Goal: Information Seeking & Learning: Learn about a topic

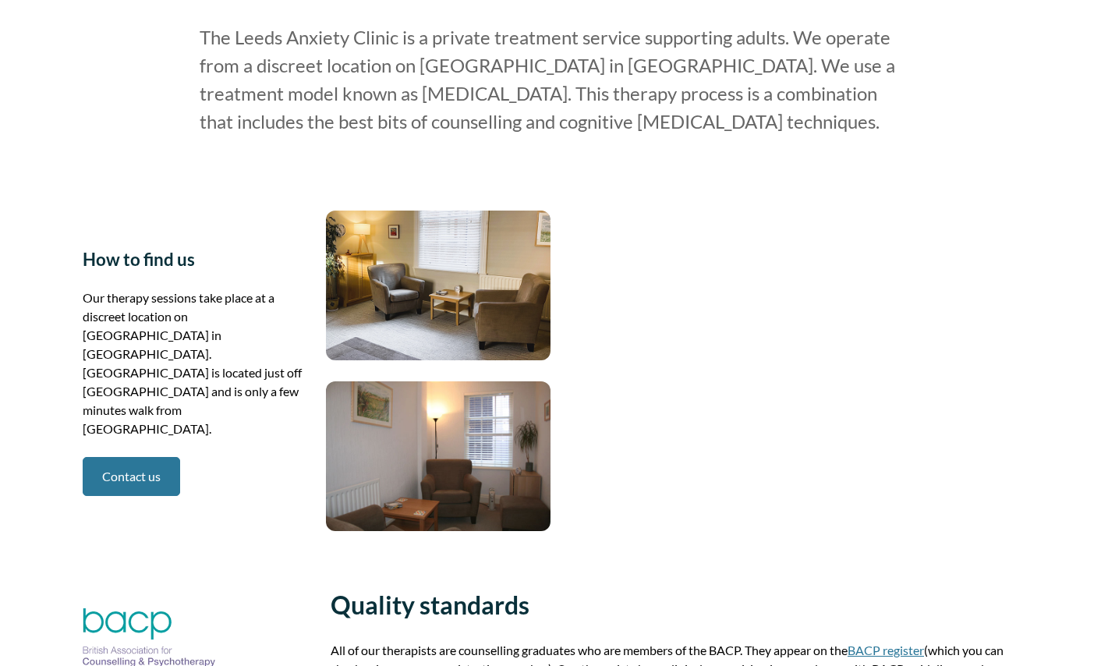
scroll to position [2321, 0]
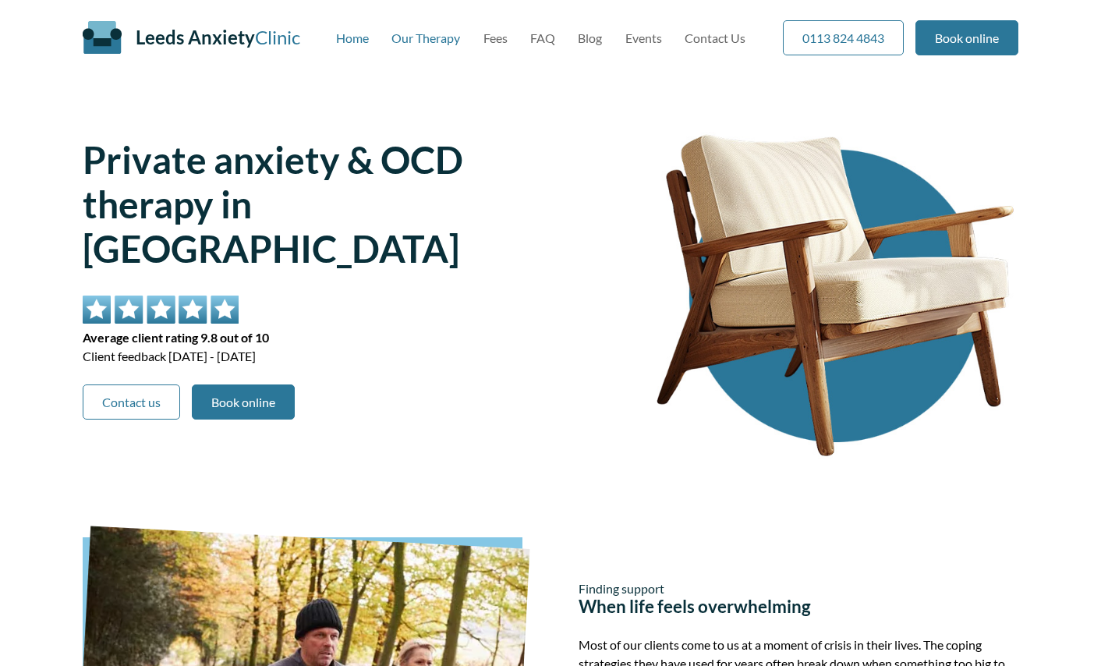
click at [426, 36] on link "Our Therapy" at bounding box center [425, 37] width 69 height 15
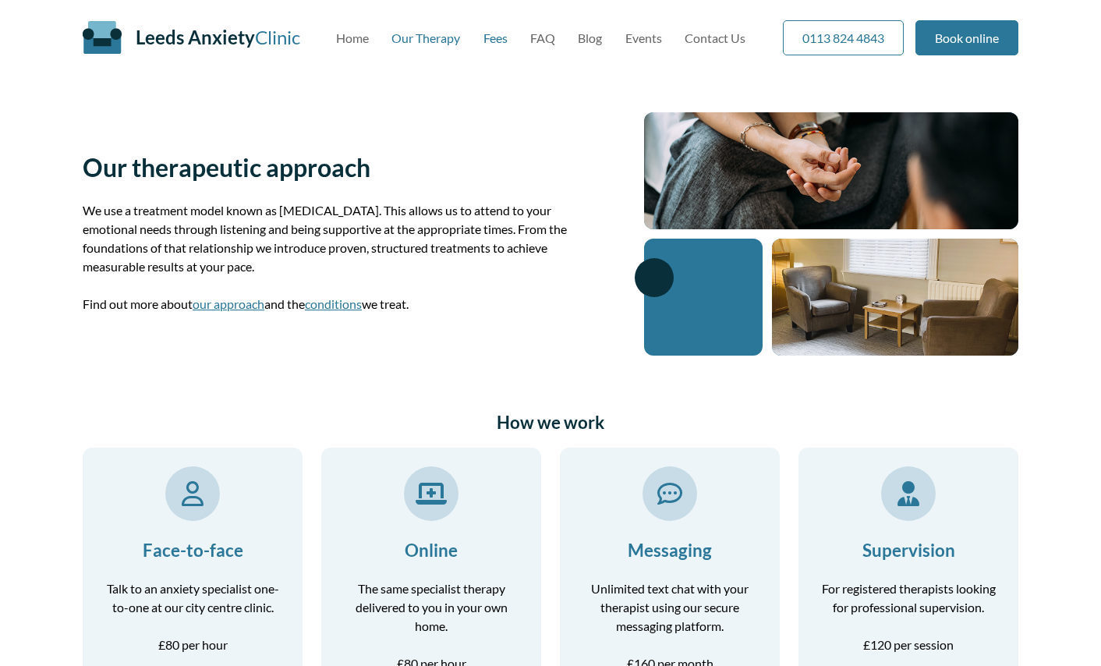
click at [497, 38] on link "Fees" at bounding box center [495, 37] width 24 height 15
